Goal: Check status

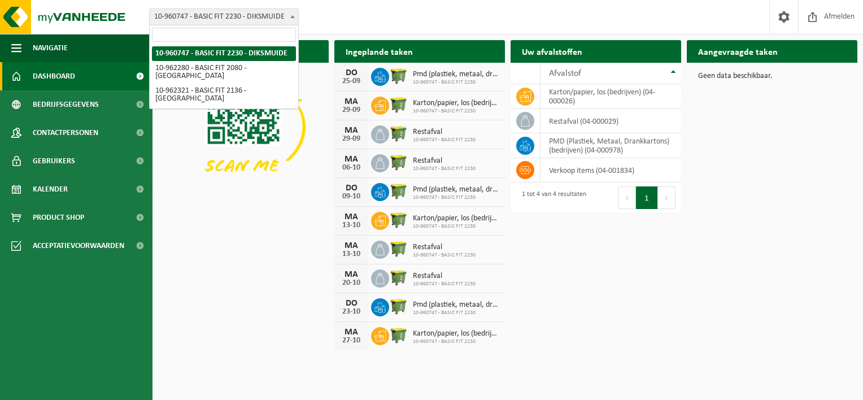
click at [253, 16] on span "10-960747 - BASIC FIT 2230 - DIKSMUIDE" at bounding box center [224, 17] width 149 height 16
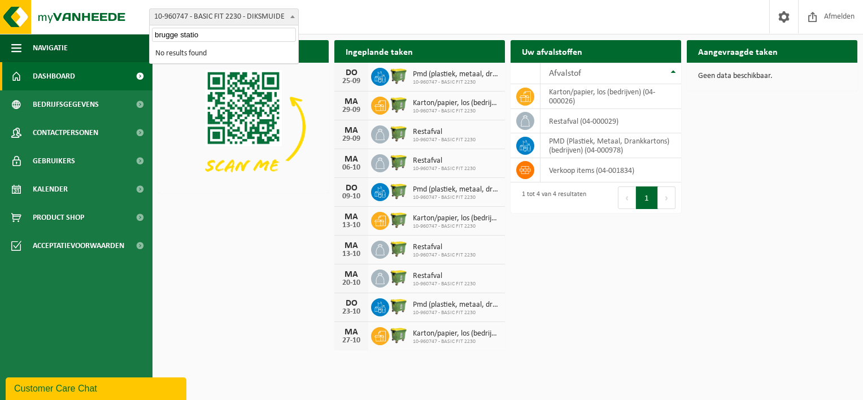
type input "[GEOGRAPHIC_DATA]"
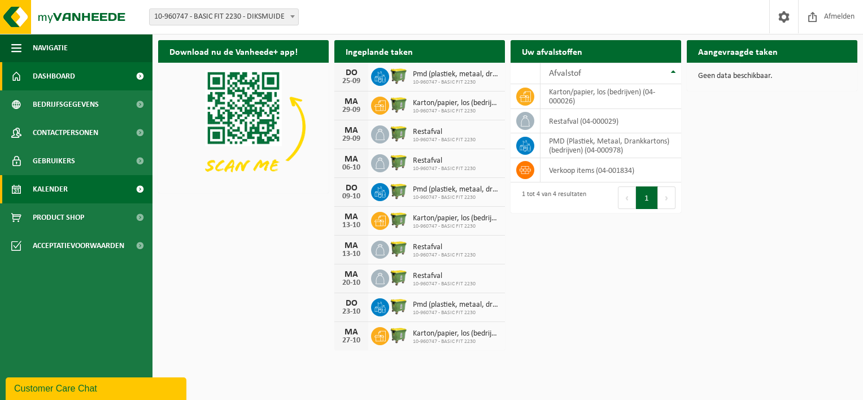
click at [63, 195] on span "Kalender" at bounding box center [50, 189] width 35 height 28
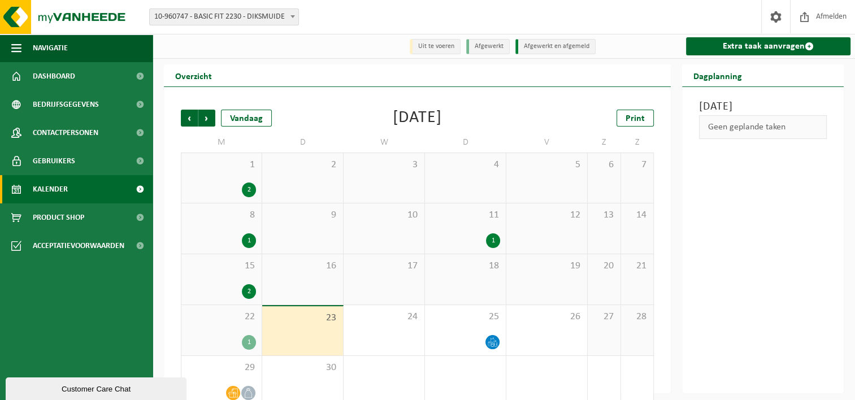
click at [293, 15] on b at bounding box center [292, 16] width 5 height 3
click at [348, 26] on div "Vestiging: 10-960747 - BASIC FIT 2230 - DIKSMUIDE 10-962280 - BASIC FIT 2080 - …" at bounding box center [427, 17] width 855 height 34
click at [781, 282] on div "[DATE] Geen geplande taken" at bounding box center [763, 240] width 162 height 306
